Goal: Task Accomplishment & Management: Complete application form

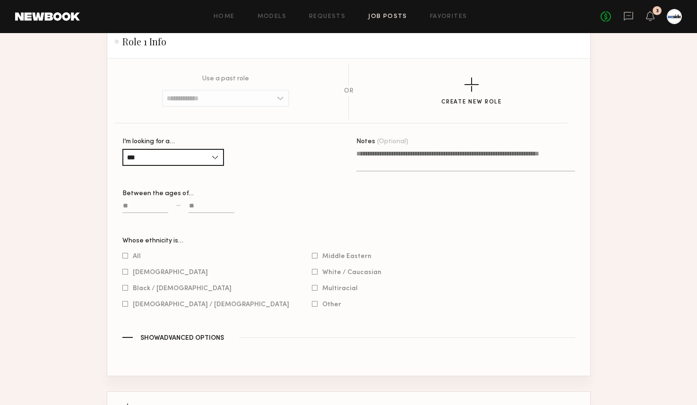
scroll to position [521, 0]
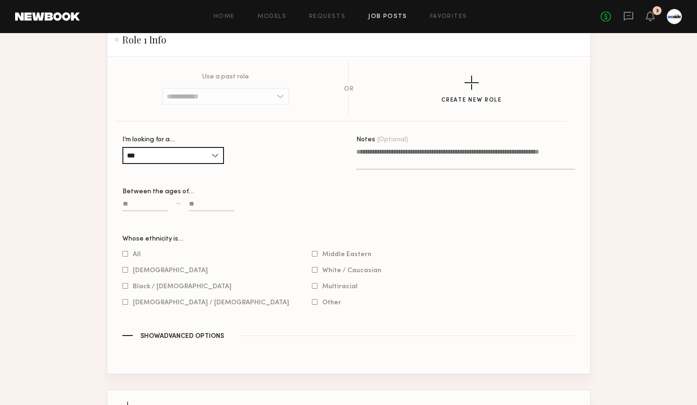
click at [155, 207] on input at bounding box center [145, 205] width 46 height 11
type input "**"
click at [207, 212] on label at bounding box center [212, 210] width 46 height 22
click at [207, 211] on input at bounding box center [212, 205] width 46 height 11
type input "**"
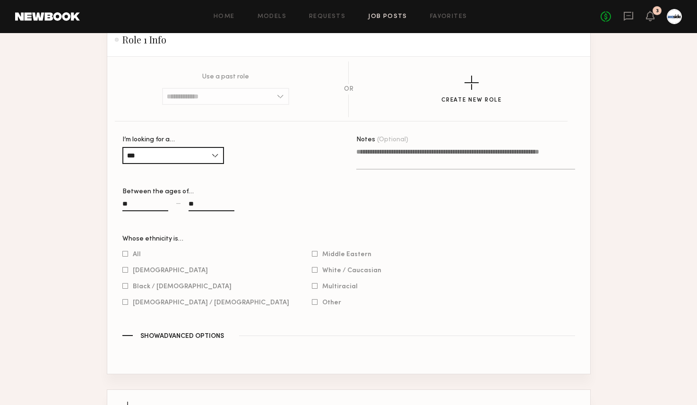
click at [207, 335] on span "Show Advanced Options" at bounding box center [182, 336] width 84 height 7
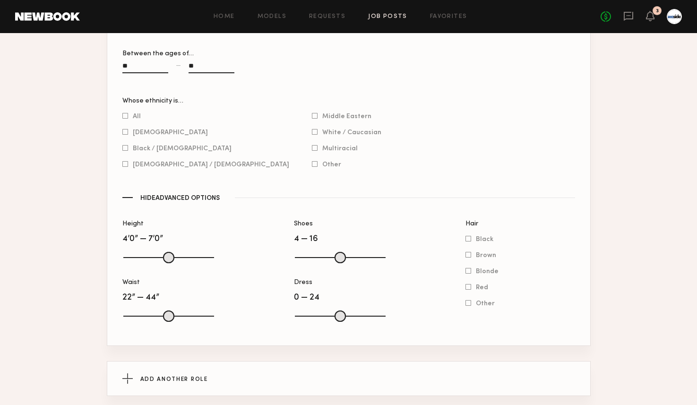
scroll to position [741, 0]
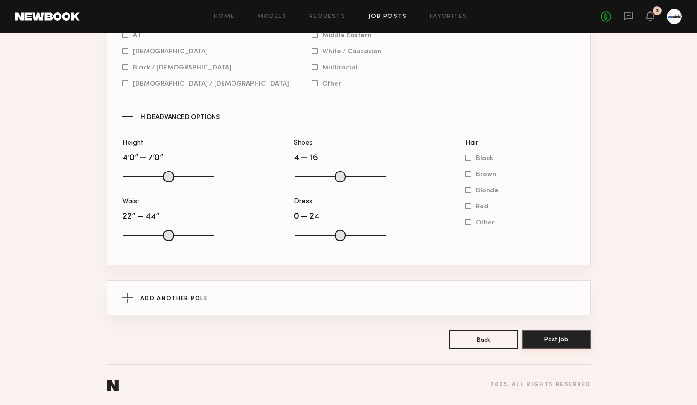
click at [535, 339] on button "Post Job" at bounding box center [556, 339] width 69 height 19
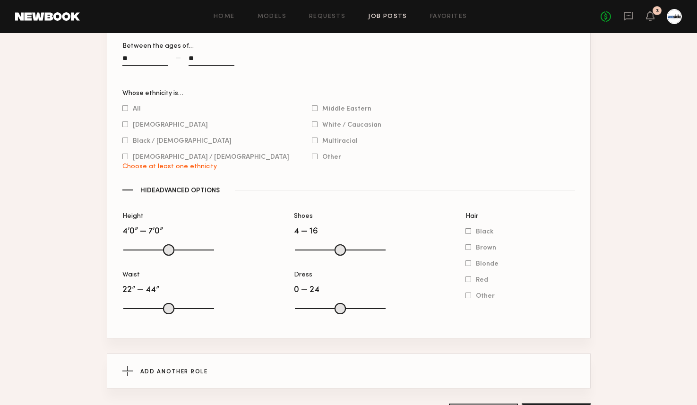
scroll to position [614, 0]
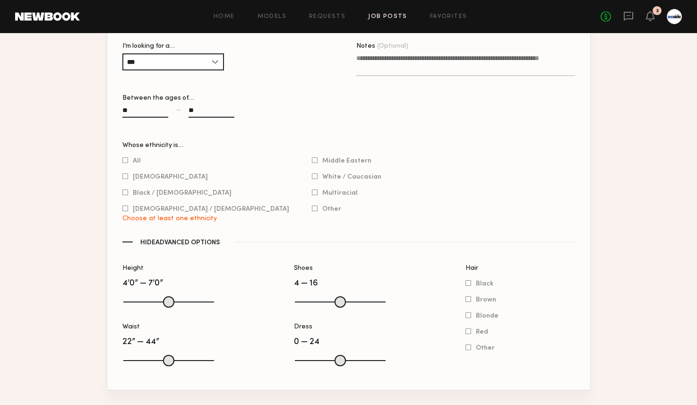
click at [126, 156] on div "All" at bounding box center [205, 160] width 167 height 9
click at [124, 162] on div at bounding box center [125, 160] width 6 height 6
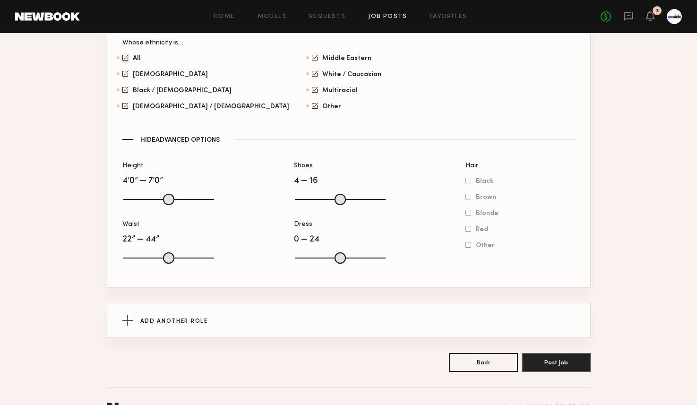
scroll to position [741, 0]
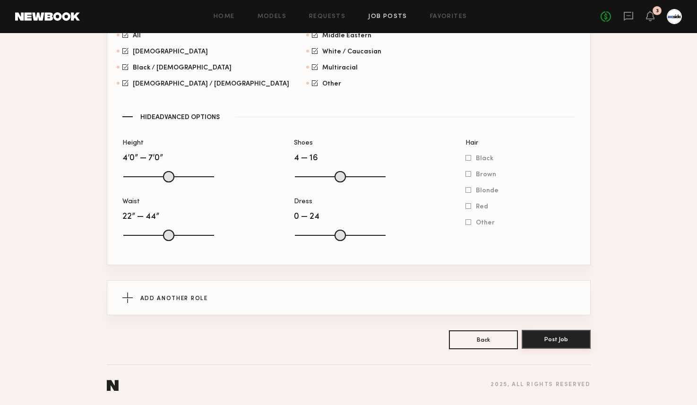
click at [548, 335] on button "Post Job" at bounding box center [556, 339] width 69 height 19
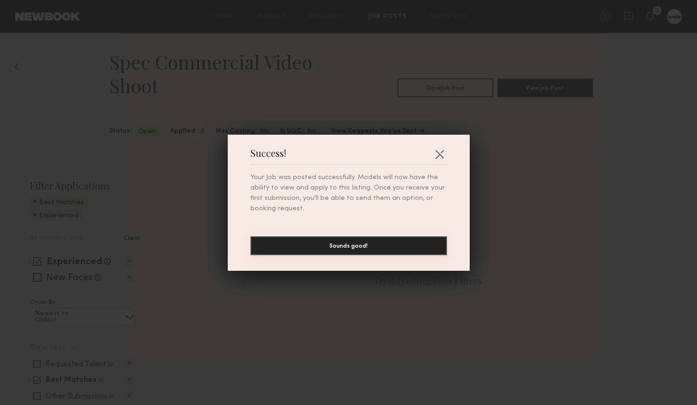
click at [412, 253] on button "Sounds good!" at bounding box center [349, 245] width 197 height 19
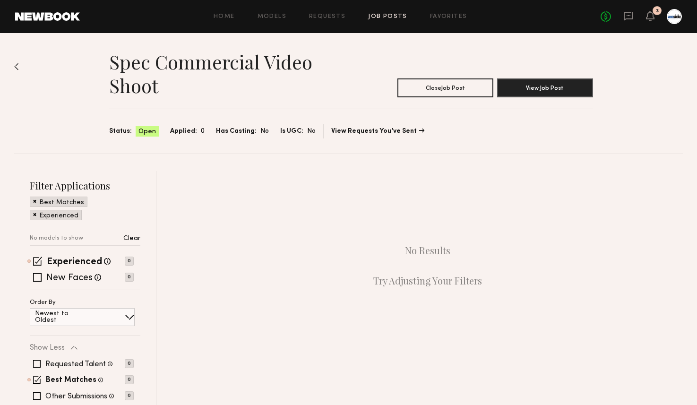
click at [527, 98] on section "Spec Commercial Video Shoot Close Job Post View Job Post Status: Open Applied: …" at bounding box center [351, 94] width 484 height 88
click at [528, 90] on button "View Job Post" at bounding box center [545, 87] width 96 height 19
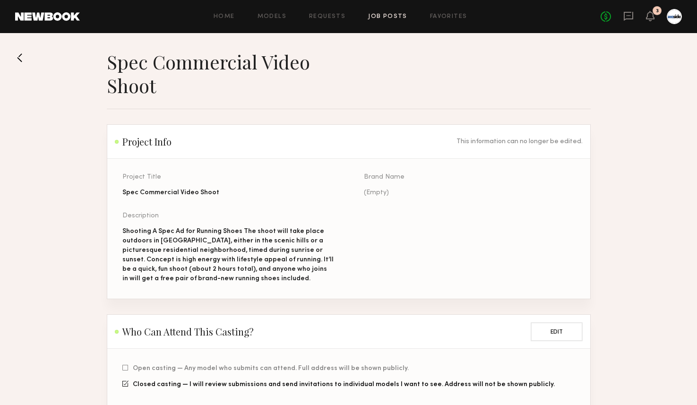
click at [385, 16] on link "Job Posts" at bounding box center [387, 17] width 39 height 6
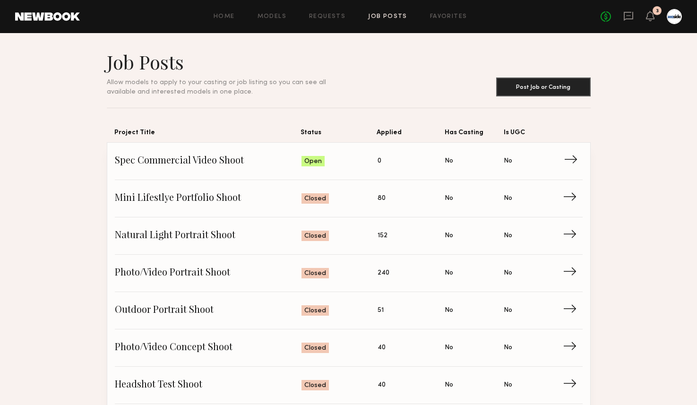
click at [206, 165] on span "Spec Commercial Video Shoot" at bounding box center [208, 161] width 187 height 14
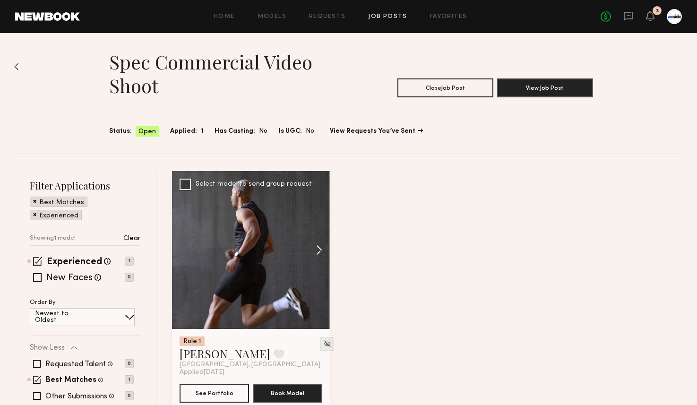
click at [322, 247] on button at bounding box center [315, 250] width 30 height 158
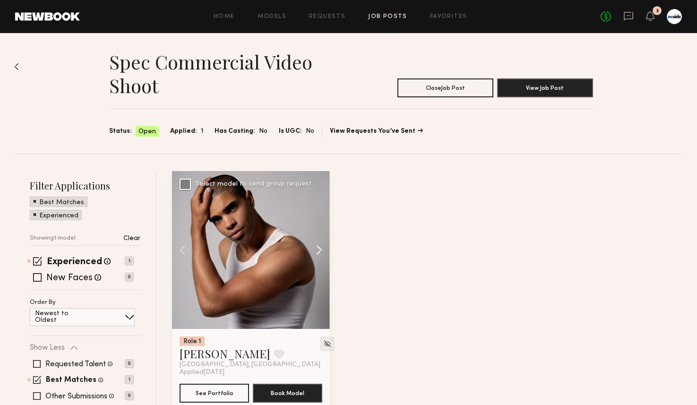
click at [322, 247] on button at bounding box center [315, 250] width 30 height 158
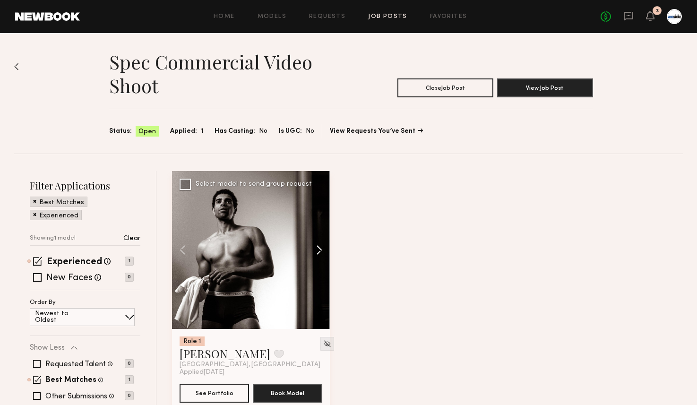
click at [322, 247] on button at bounding box center [315, 250] width 30 height 158
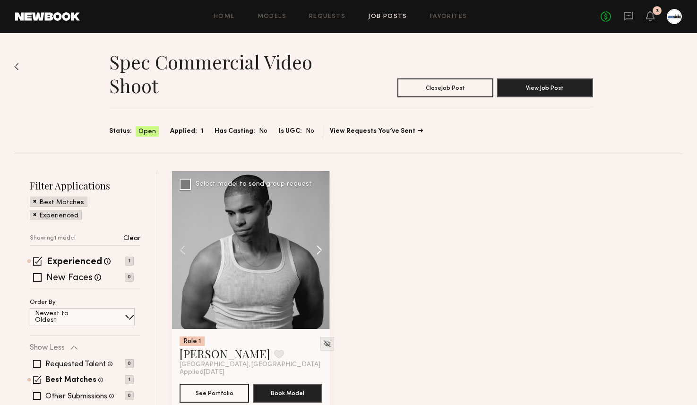
click at [322, 247] on button at bounding box center [315, 250] width 30 height 158
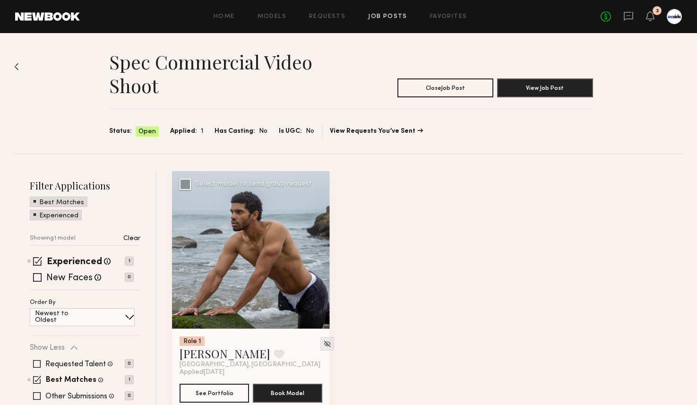
click at [322, 247] on div at bounding box center [251, 250] width 158 height 158
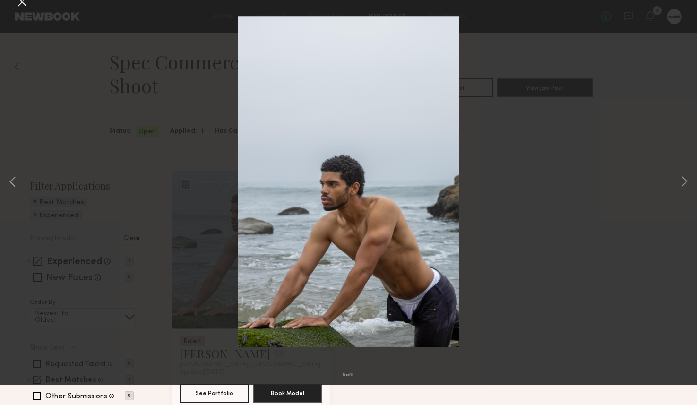
click at [17, 15] on button at bounding box center [21, 22] width 15 height 17
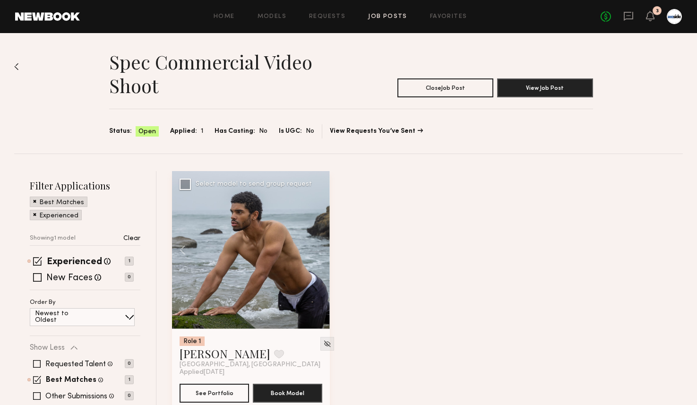
click at [397, 13] on div "Home Models Requests Job Posts Favorites Sign Out No fees up to $5,000 3" at bounding box center [381, 16] width 602 height 15
click at [391, 15] on link "Job Posts" at bounding box center [387, 17] width 39 height 6
